Goal: Information Seeking & Learning: Learn about a topic

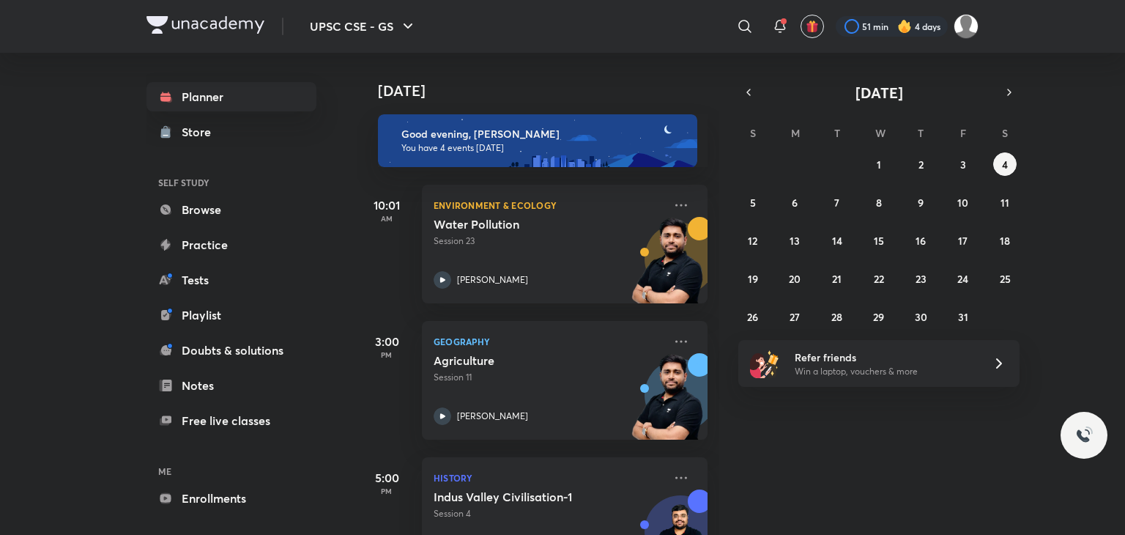
scroll to position [161, 0]
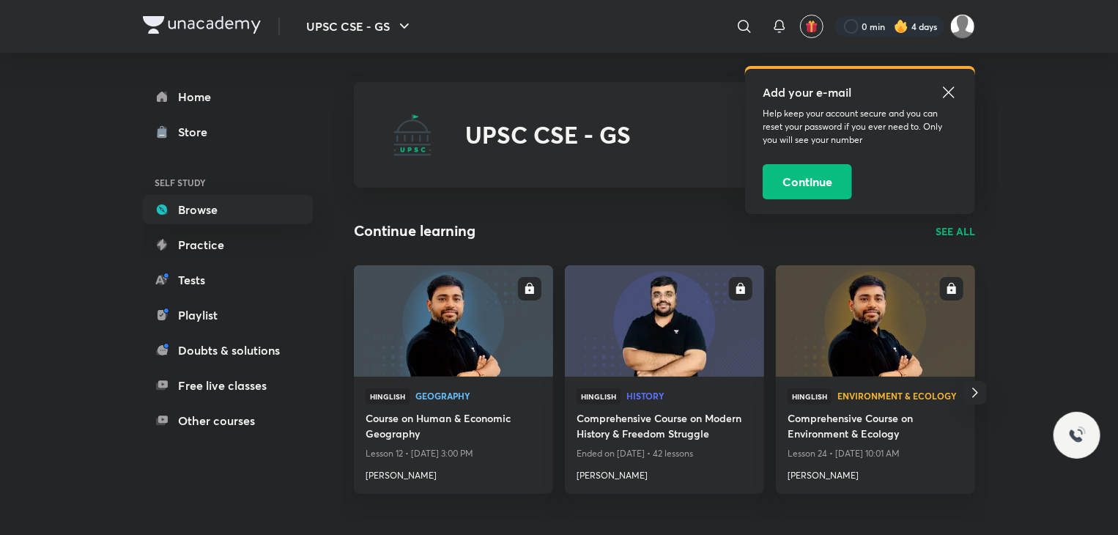
click at [949, 90] on icon at bounding box center [949, 93] width 18 height 18
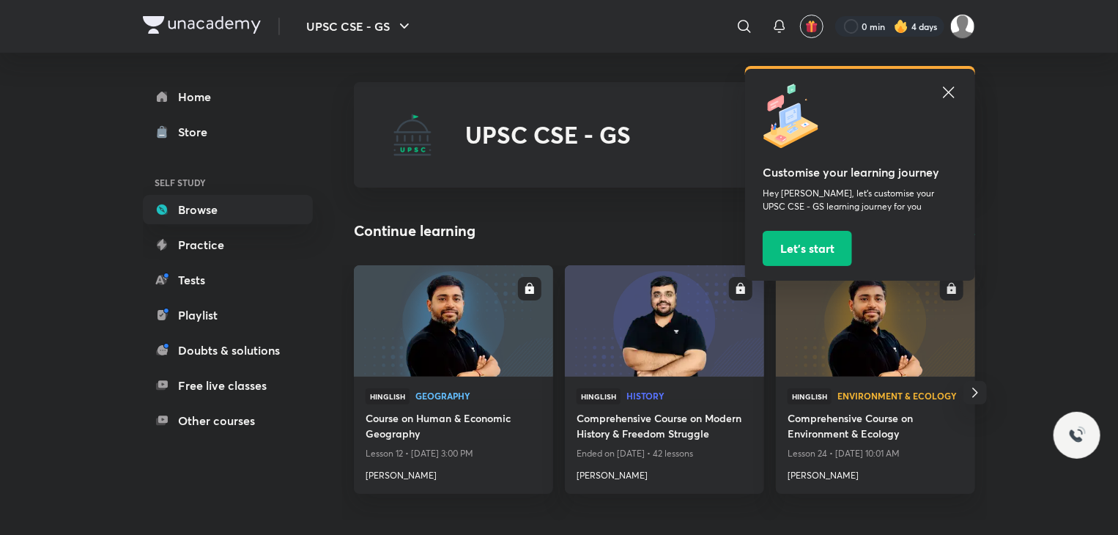
click at [949, 92] on icon at bounding box center [948, 91] width 11 height 11
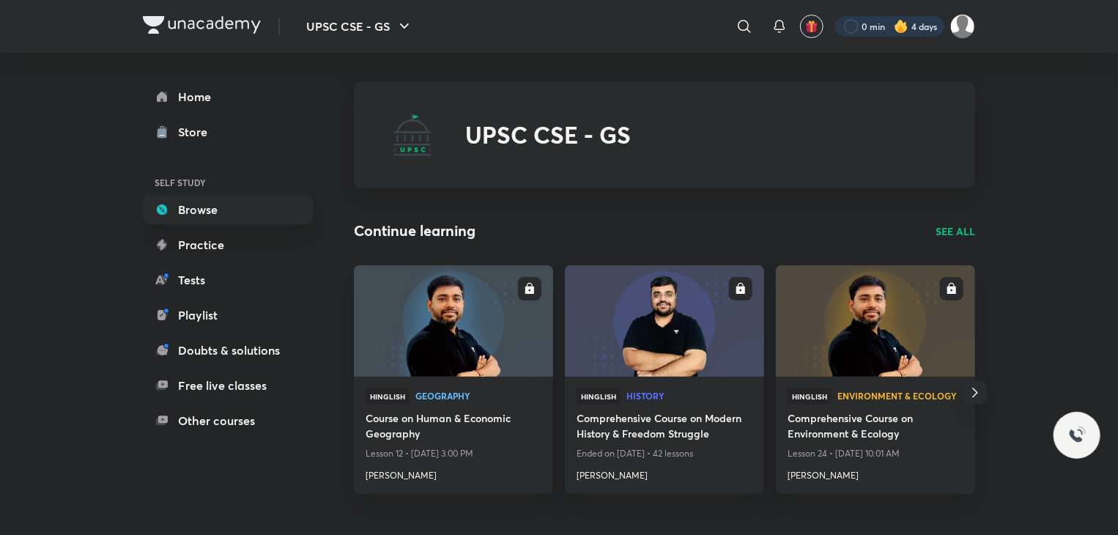
click at [889, 20] on div at bounding box center [889, 26] width 109 height 21
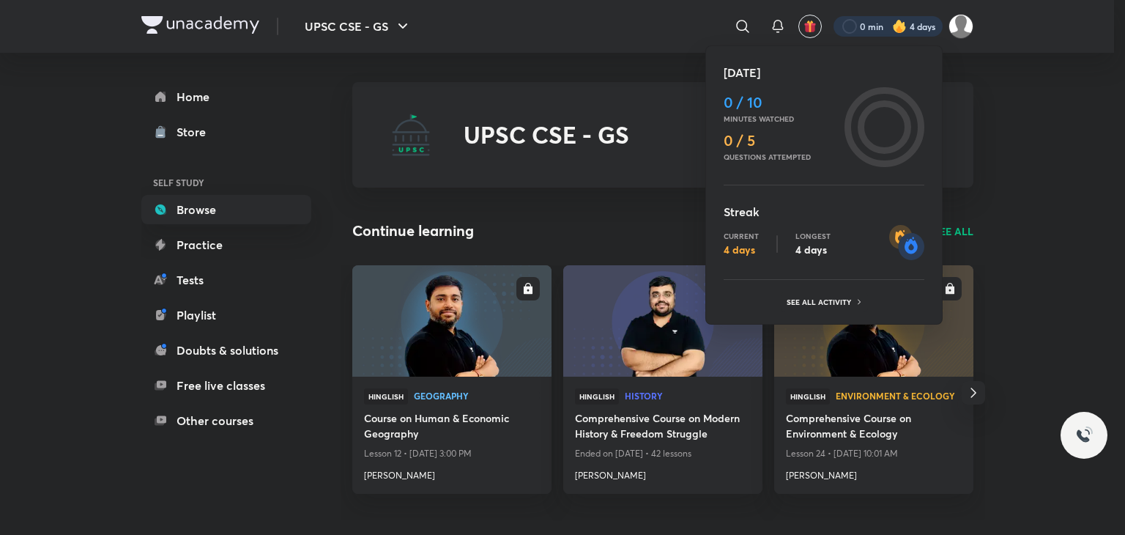
click at [960, 32] on div at bounding box center [562, 267] width 1125 height 535
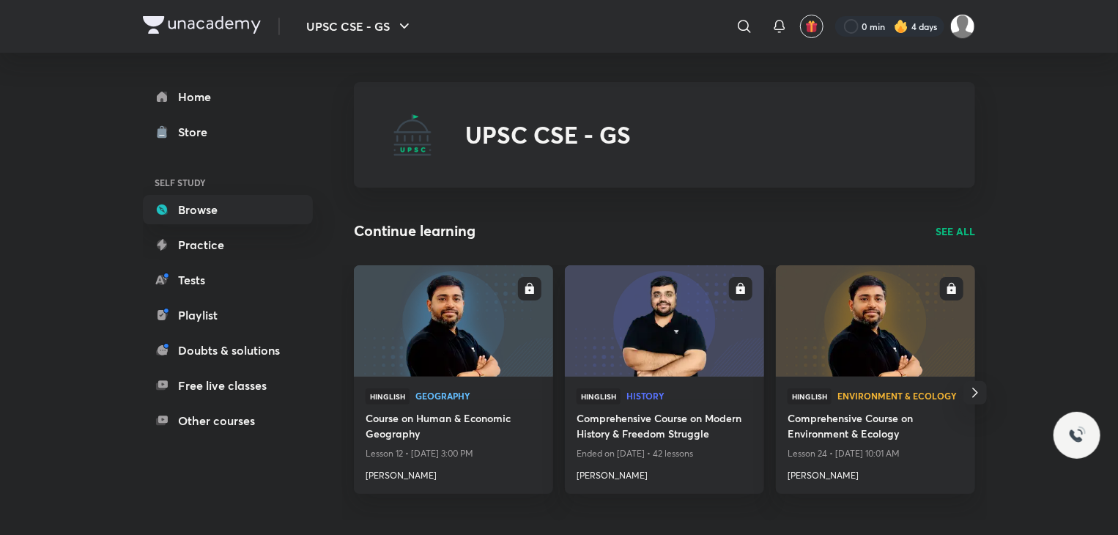
click at [960, 32] on img at bounding box center [962, 26] width 25 height 25
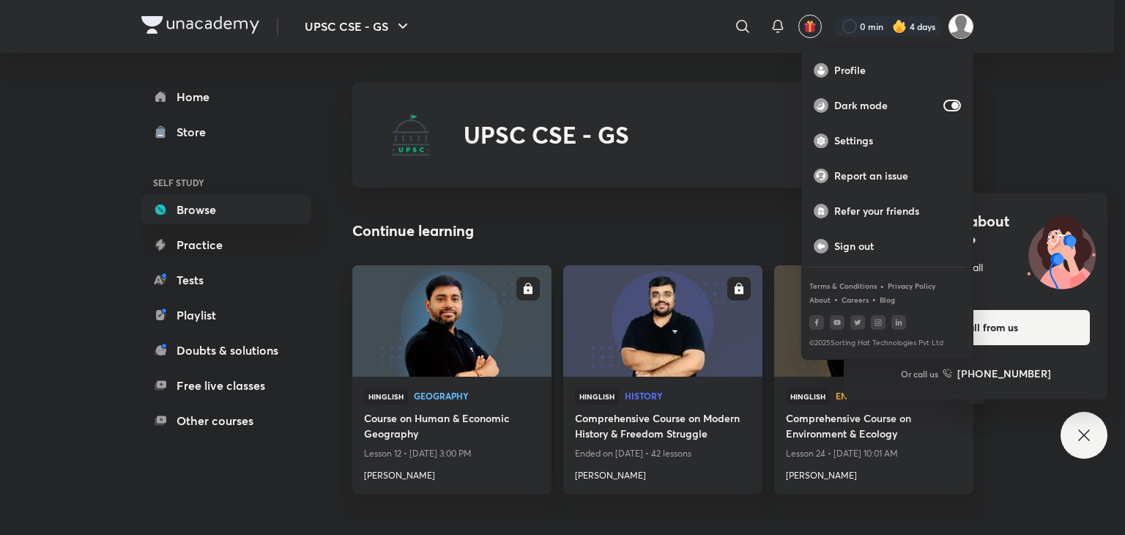
click at [1066, 156] on div at bounding box center [562, 267] width 1125 height 535
